Goal: Information Seeking & Learning: Learn about a topic

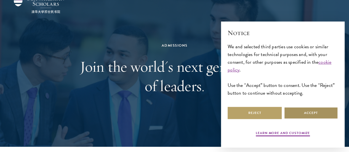
click at [305, 115] on button "Accept" at bounding box center [311, 113] width 54 height 12
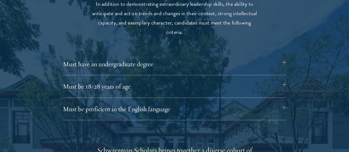
scroll to position [739, 0]
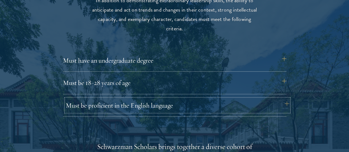
click at [170, 99] on button "Must be proficient in the English language" at bounding box center [178, 105] width 224 height 13
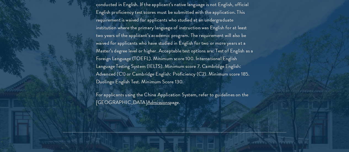
scroll to position [873, 0]
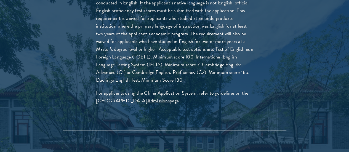
click at [148, 86] on div "Applicants must demonstrate strong English skills, as all teaching will be cond…" at bounding box center [175, 51] width 191 height 136
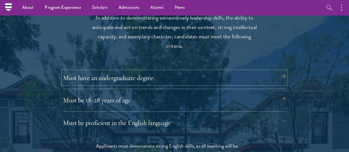
click at [145, 75] on button "Must have an undergraduate degree" at bounding box center [175, 77] width 224 height 13
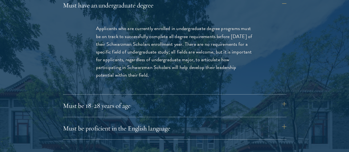
click at [129, 104] on div "Must be 18-28 years of age Candidates must be at least 18 but not yet 29 years …" at bounding box center [175, 108] width 224 height 18
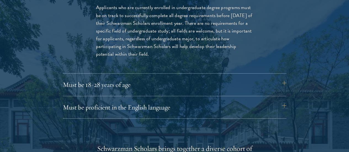
scroll to position [816, 0]
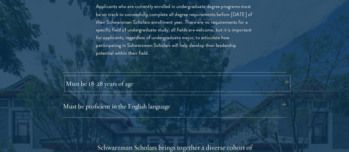
click at [123, 77] on button "Must be 18-28 years of age" at bounding box center [178, 83] width 224 height 13
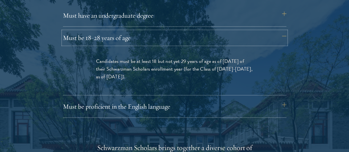
scroll to position [785, 0]
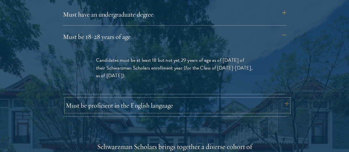
click at [125, 99] on button "Must be proficient in the English language" at bounding box center [178, 105] width 224 height 13
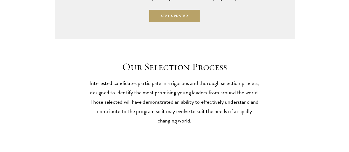
scroll to position [1578, 0]
